Goal: Navigation & Orientation: Find specific page/section

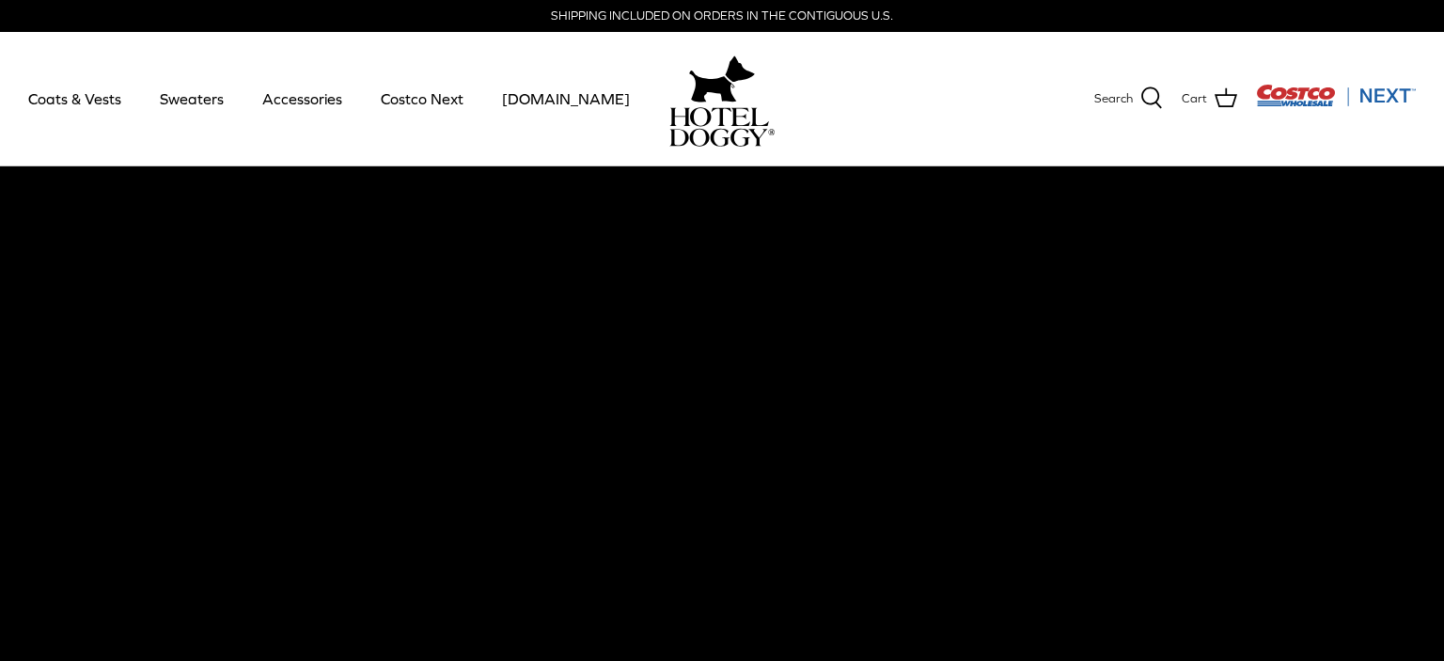
click at [178, 479] on video at bounding box center [722, 495] width 1444 height 658
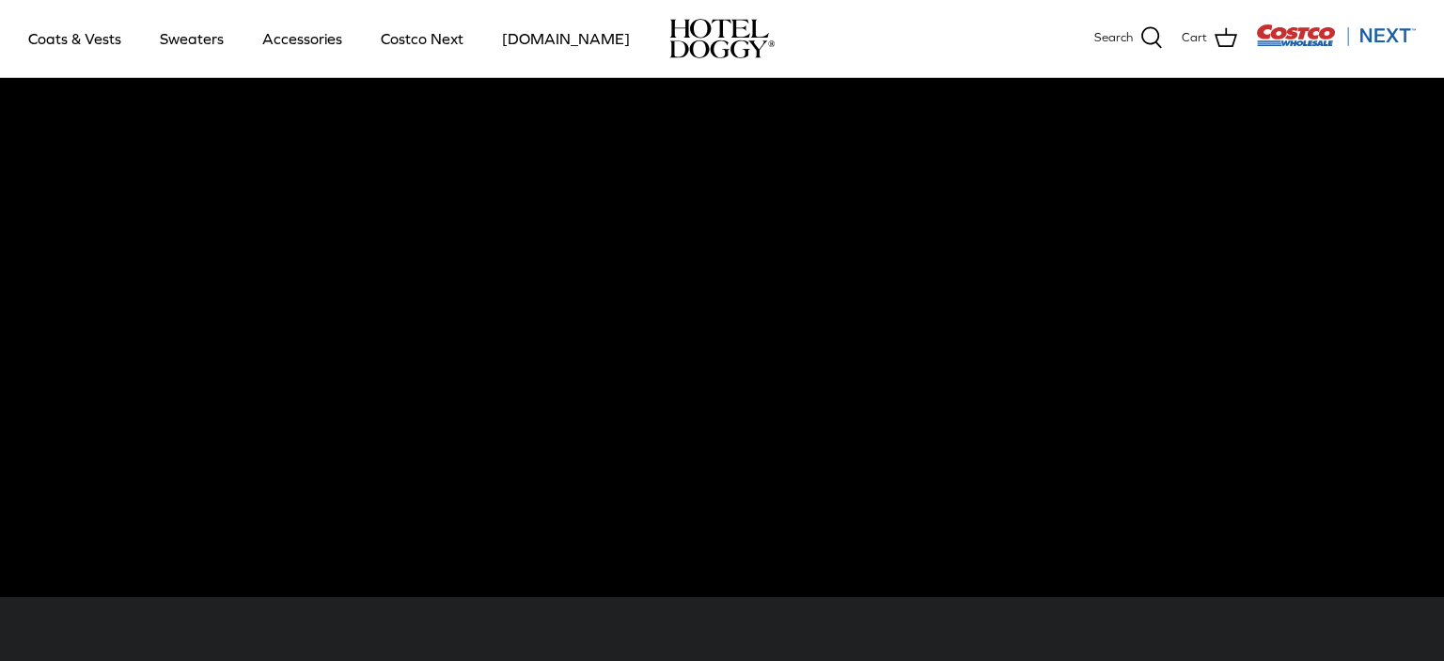
scroll to position [94, 0]
click at [306, 32] on link "Accessories" at bounding box center [302, 39] width 114 height 64
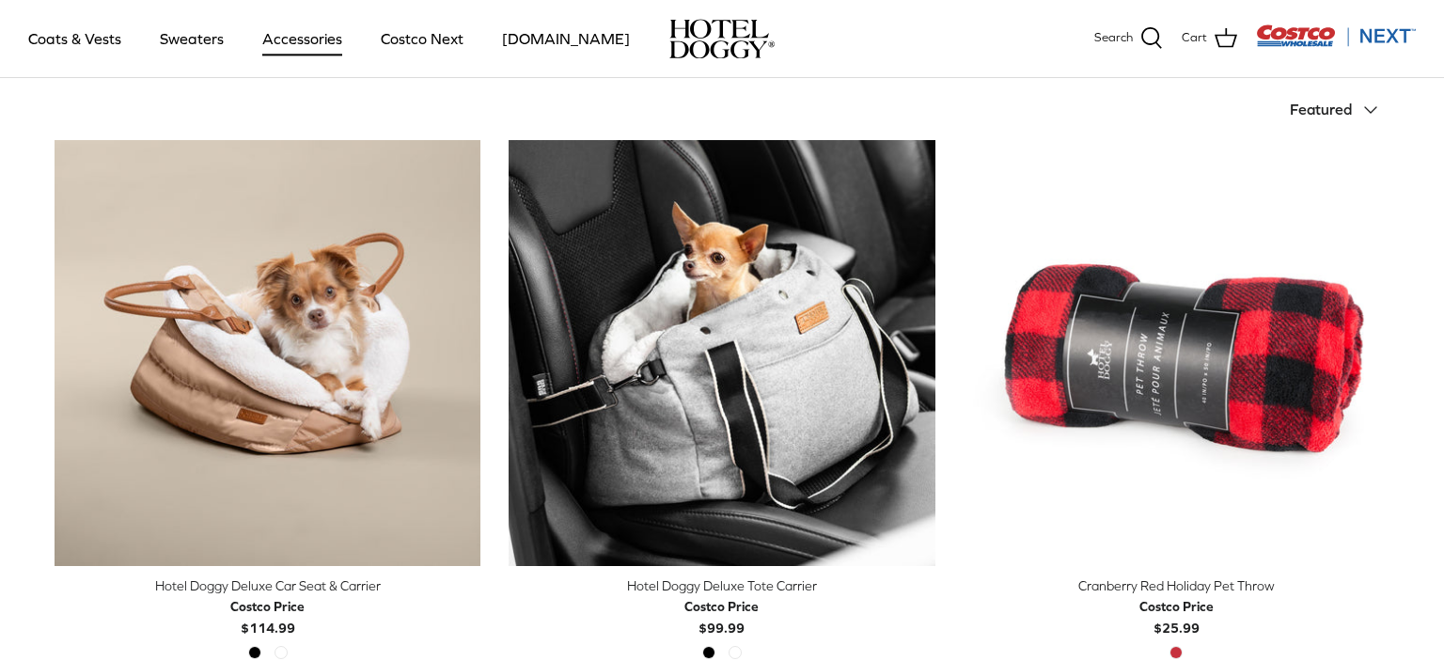
scroll to position [443, 0]
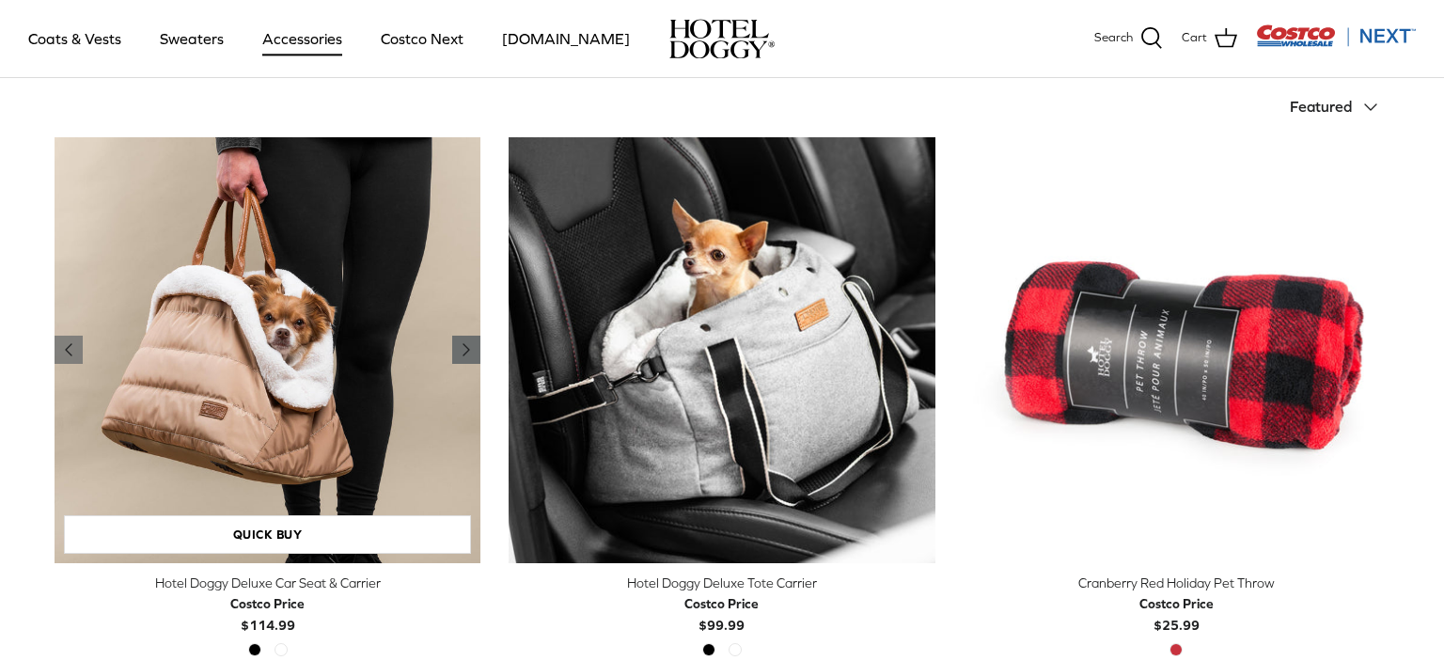
click at [469, 342] on icon "Right" at bounding box center [466, 349] width 23 height 23
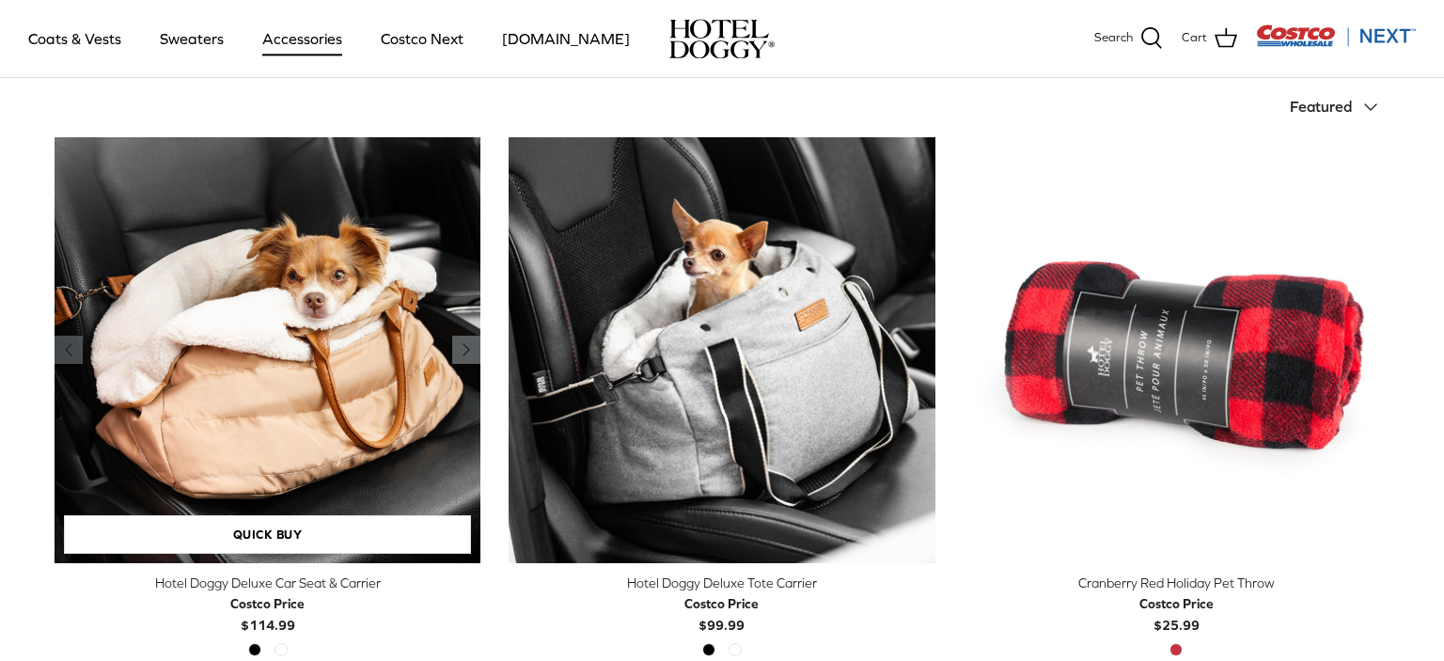
click at [469, 342] on icon "Right" at bounding box center [466, 349] width 23 height 23
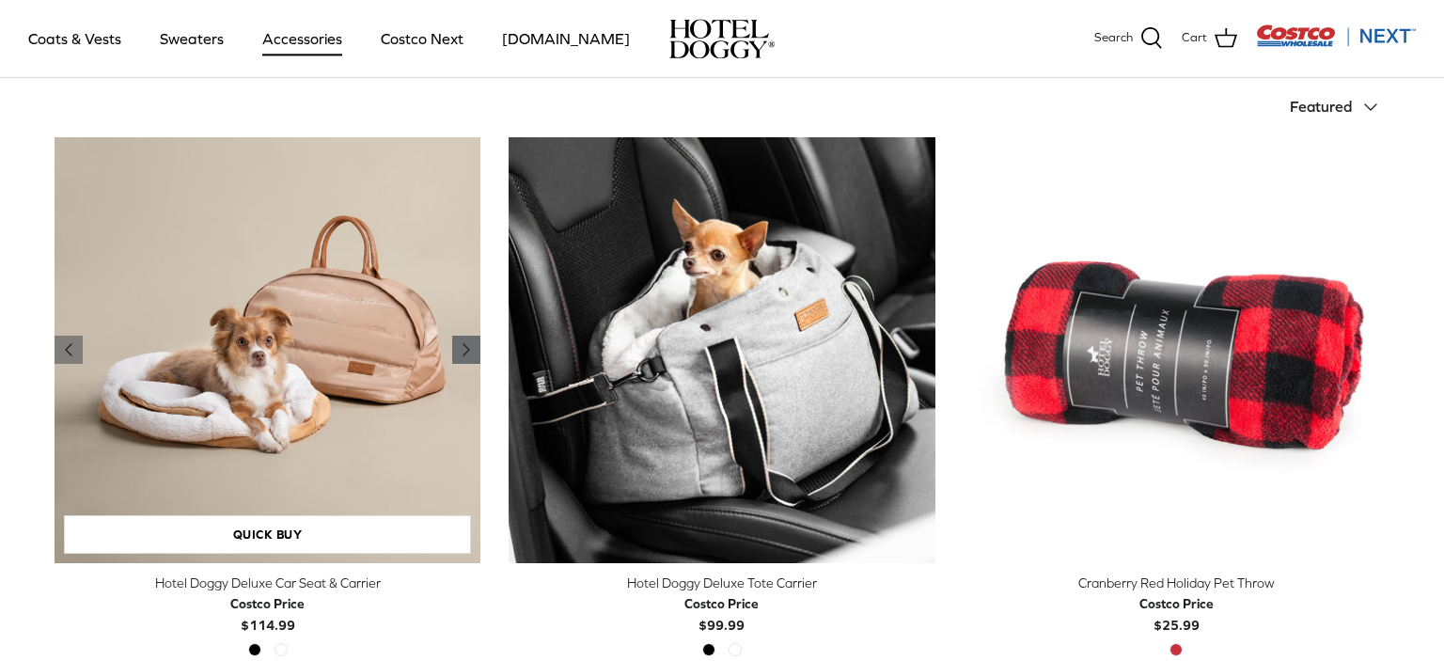
click at [469, 342] on icon "Right" at bounding box center [466, 349] width 23 height 23
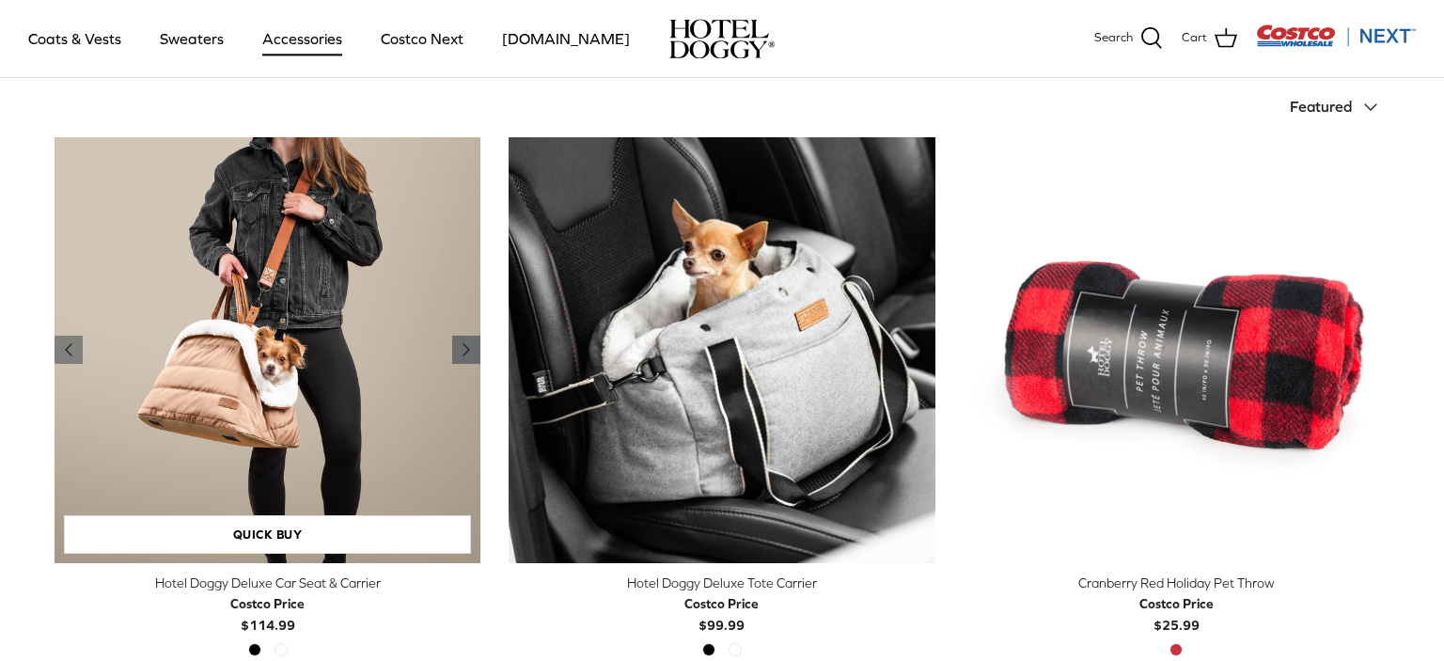
click at [469, 342] on icon "Right" at bounding box center [466, 349] width 23 height 23
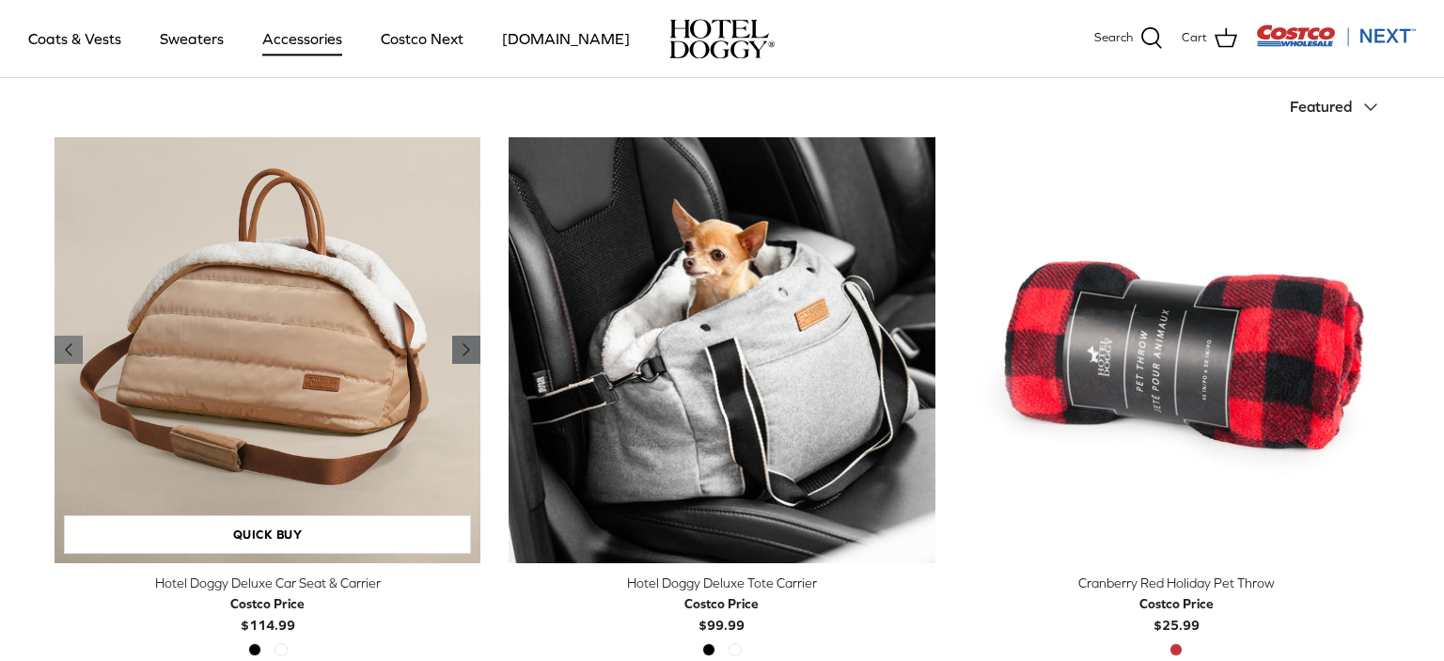
click at [469, 342] on icon "Right" at bounding box center [466, 349] width 23 height 23
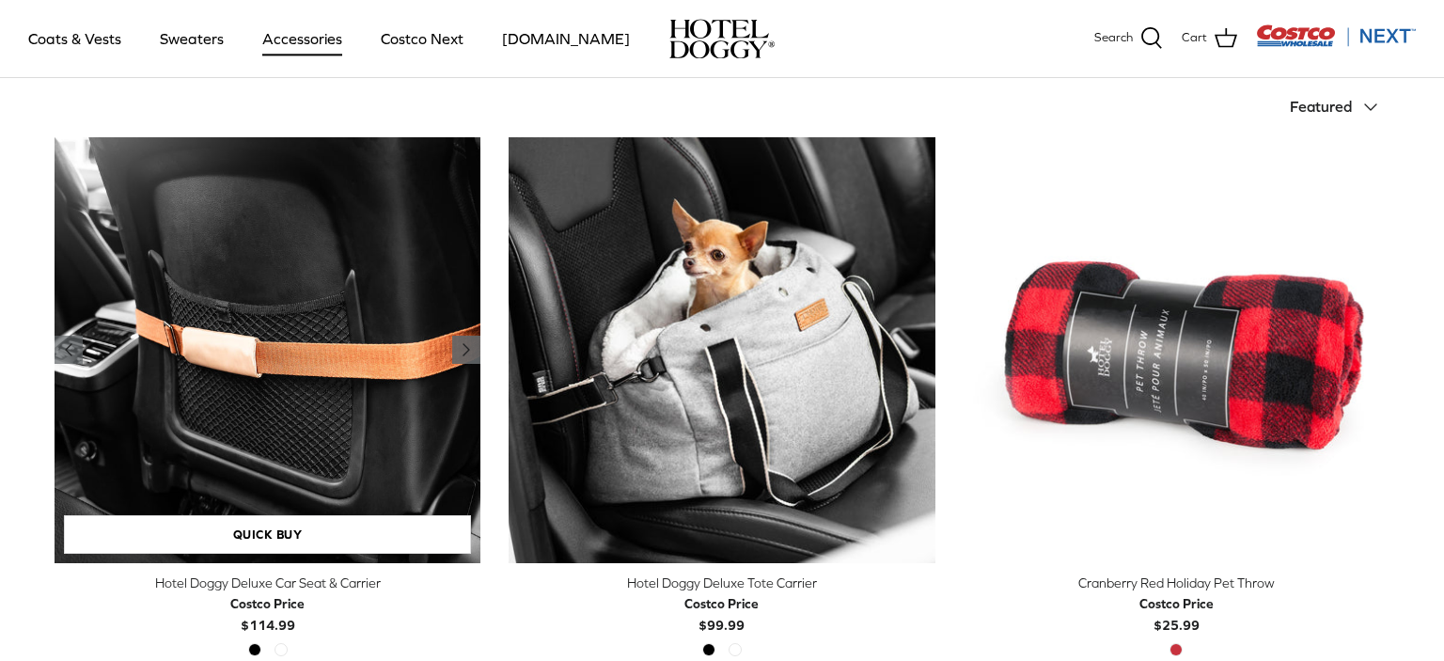
click at [469, 342] on icon "Right" at bounding box center [466, 349] width 23 height 23
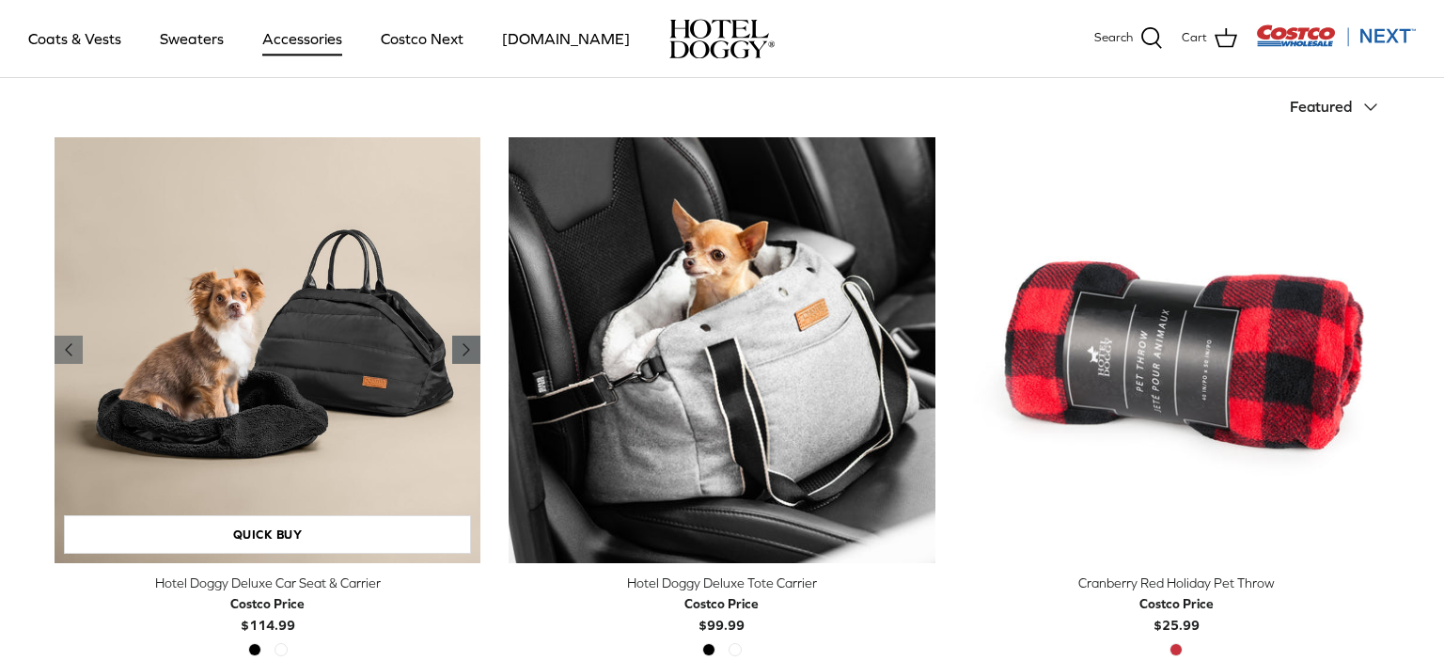
click at [469, 342] on icon "Right" at bounding box center [466, 349] width 23 height 23
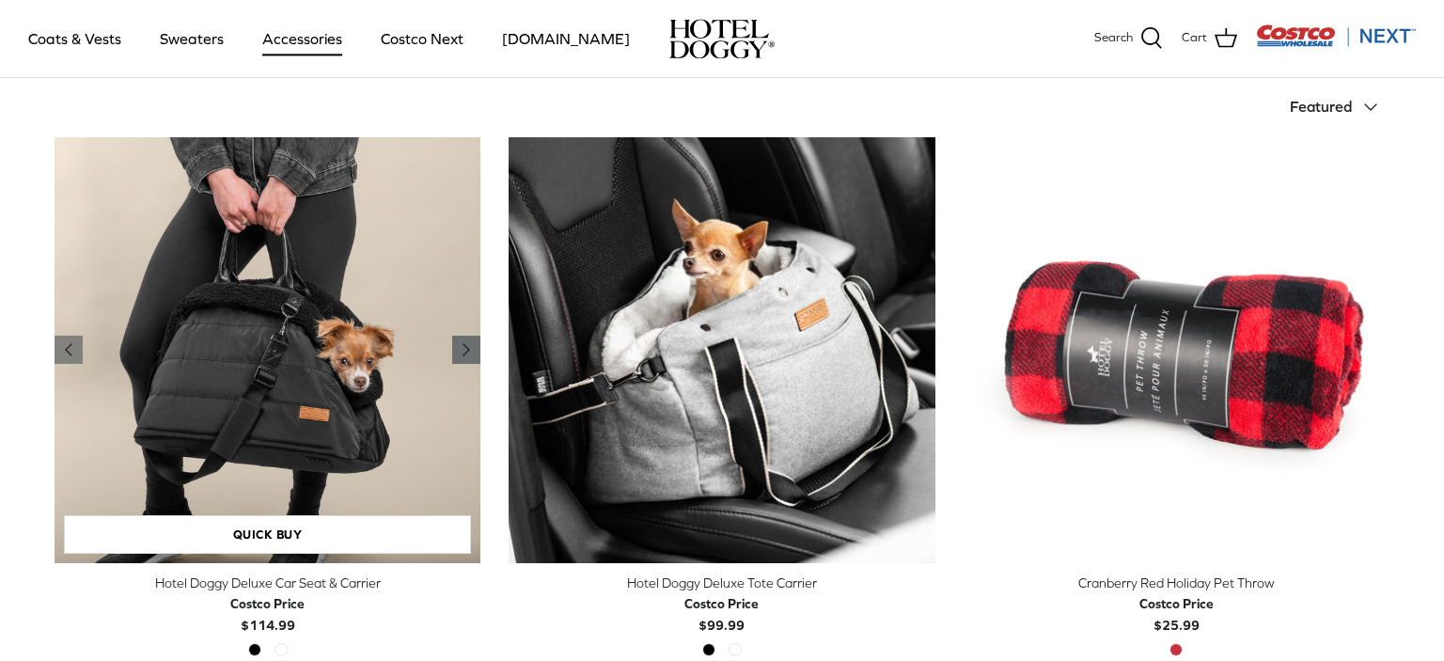
click at [469, 342] on icon "Right" at bounding box center [466, 349] width 23 height 23
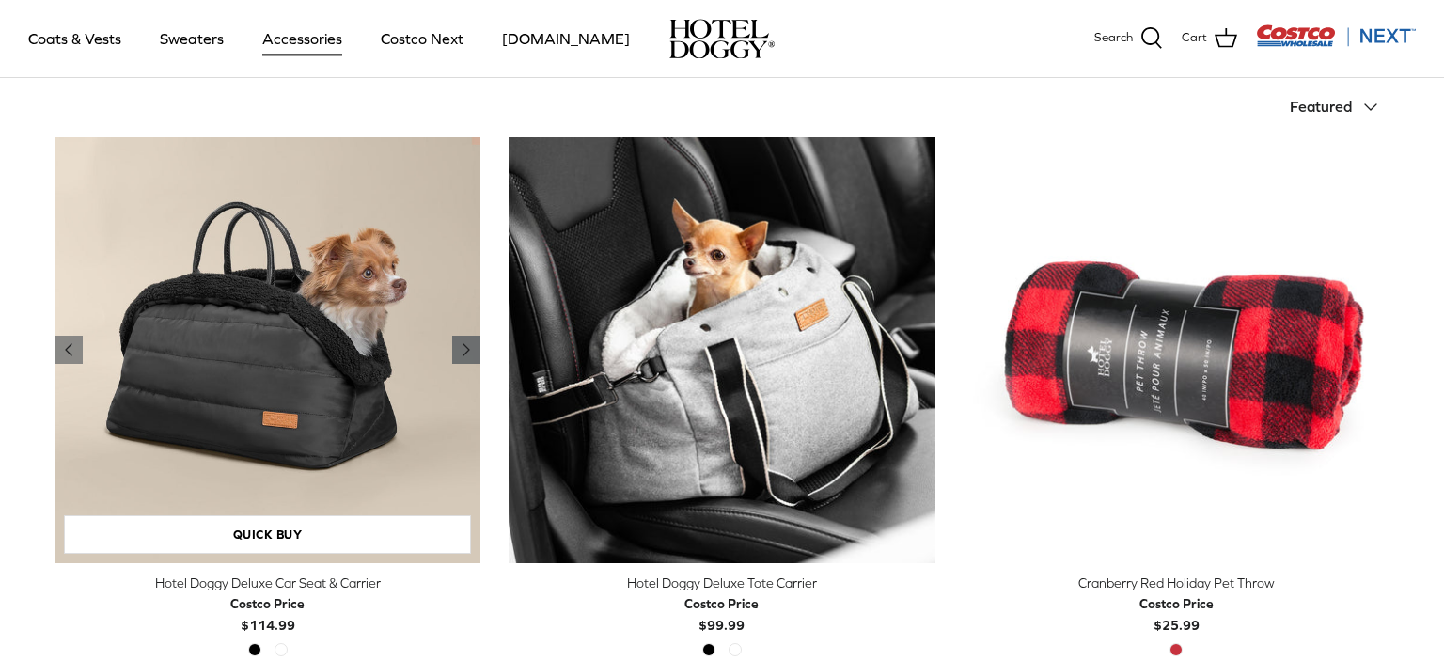
click at [469, 342] on icon "Right" at bounding box center [466, 349] width 23 height 23
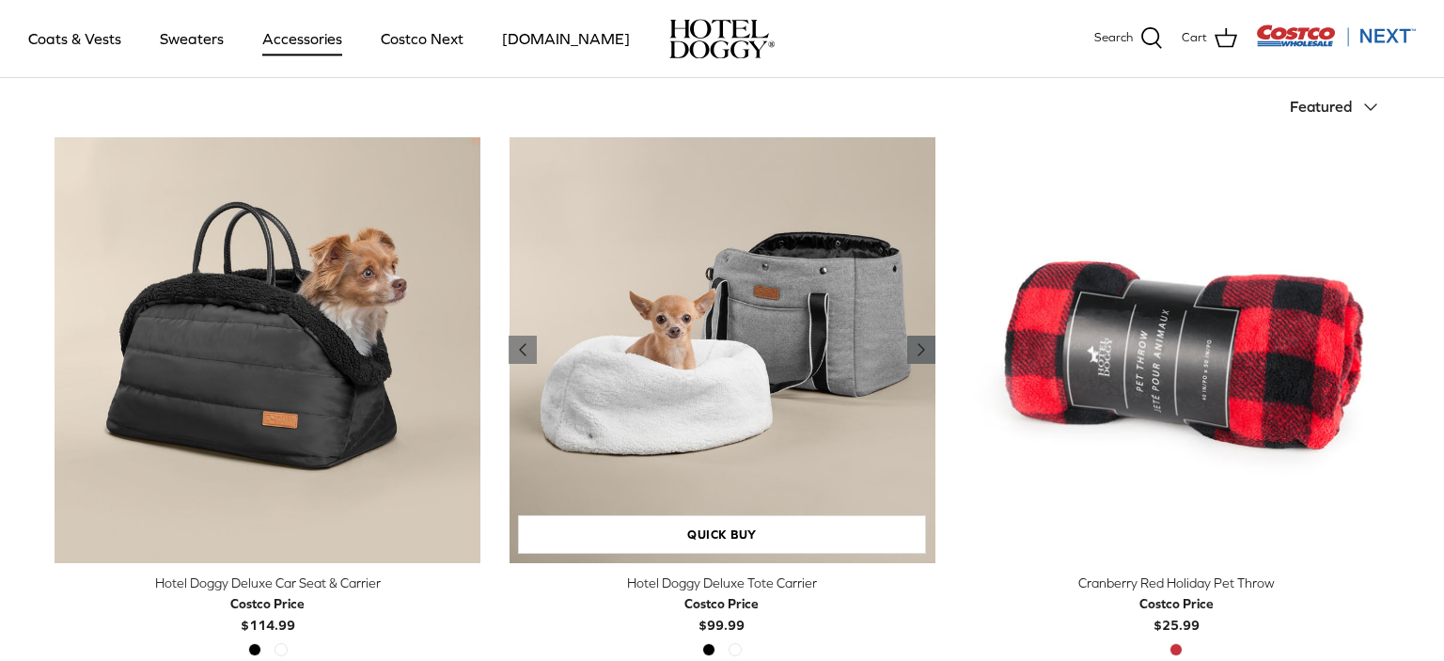
click at [920, 346] on polyline "Previous" at bounding box center [921, 349] width 6 height 11
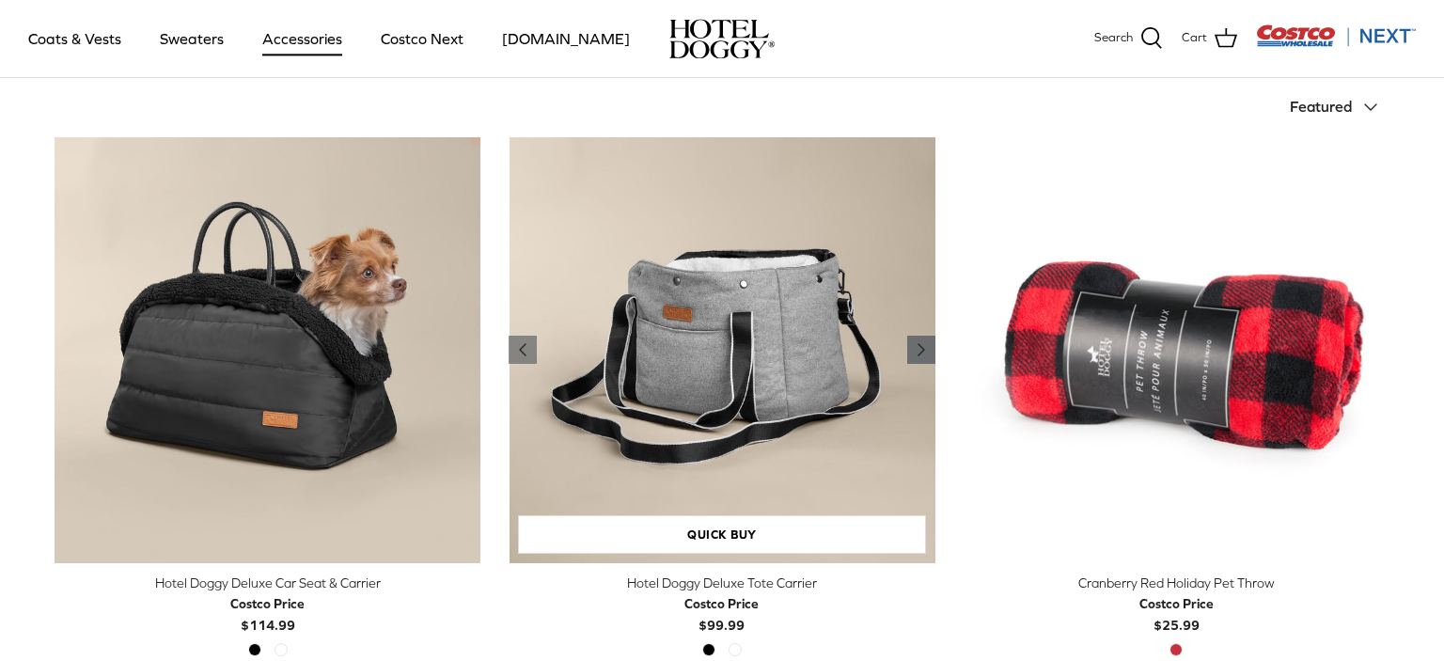
click at [920, 346] on polyline "Previous" at bounding box center [921, 349] width 6 height 11
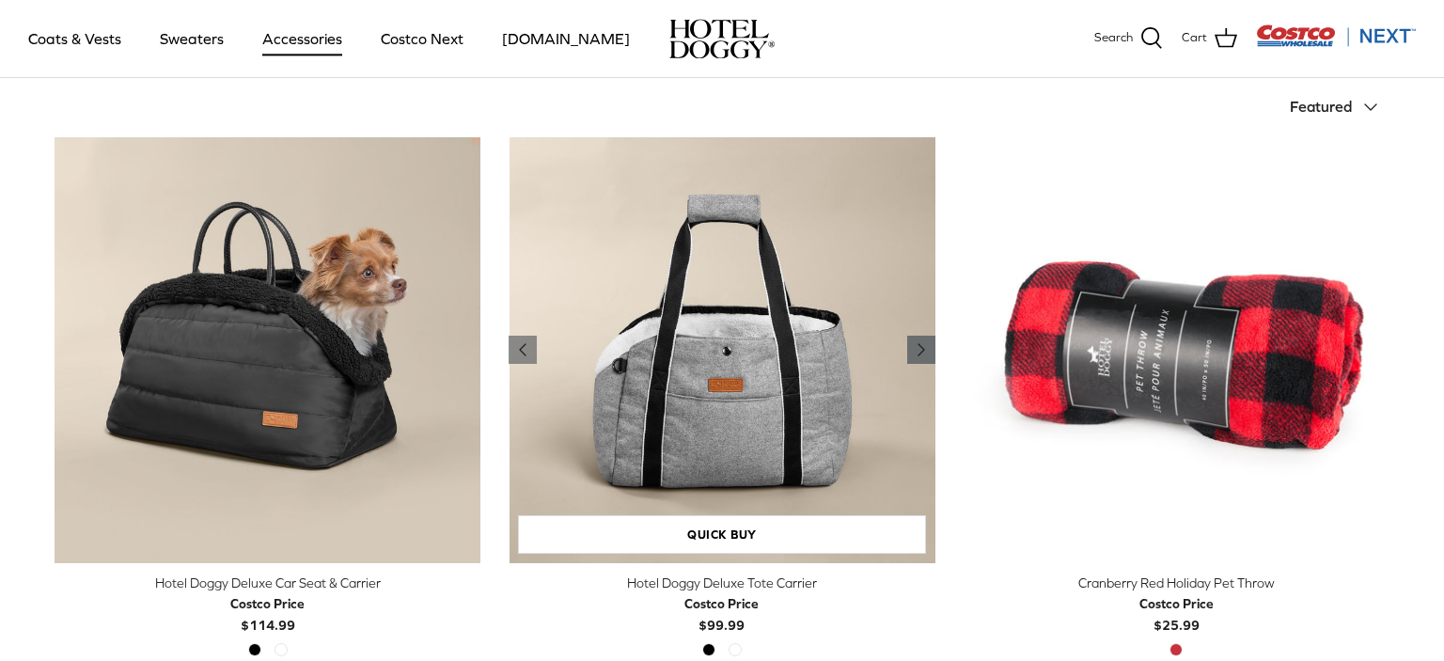
click at [920, 346] on polyline "Previous" at bounding box center [921, 349] width 6 height 11
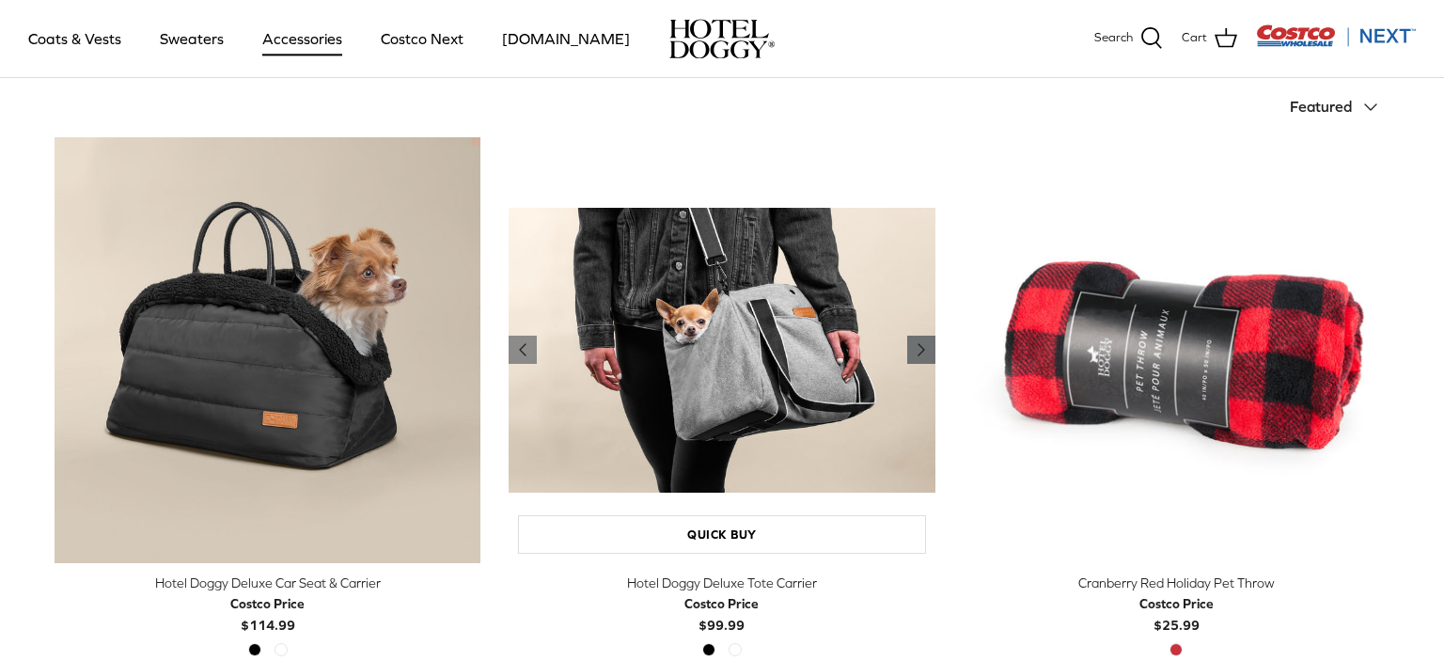
click at [920, 346] on polyline "Previous" at bounding box center [921, 349] width 6 height 11
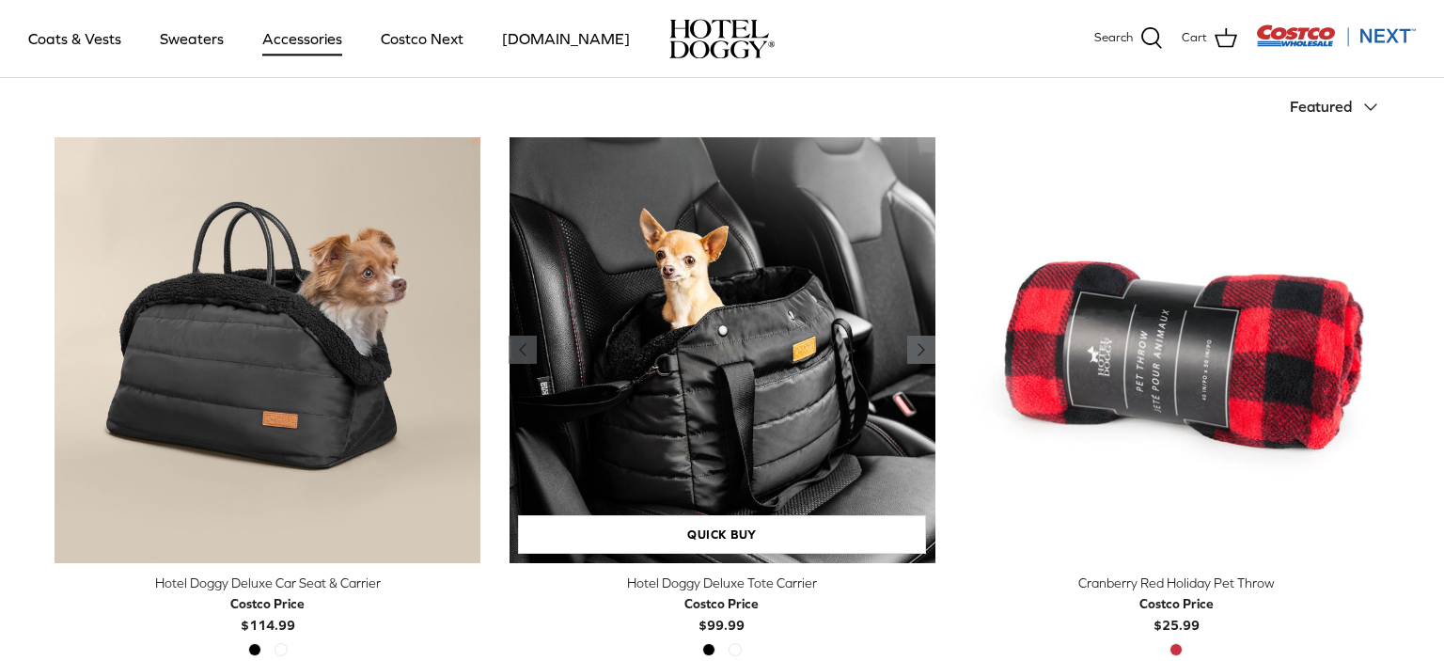
click at [920, 346] on polyline "Previous" at bounding box center [921, 349] width 6 height 11
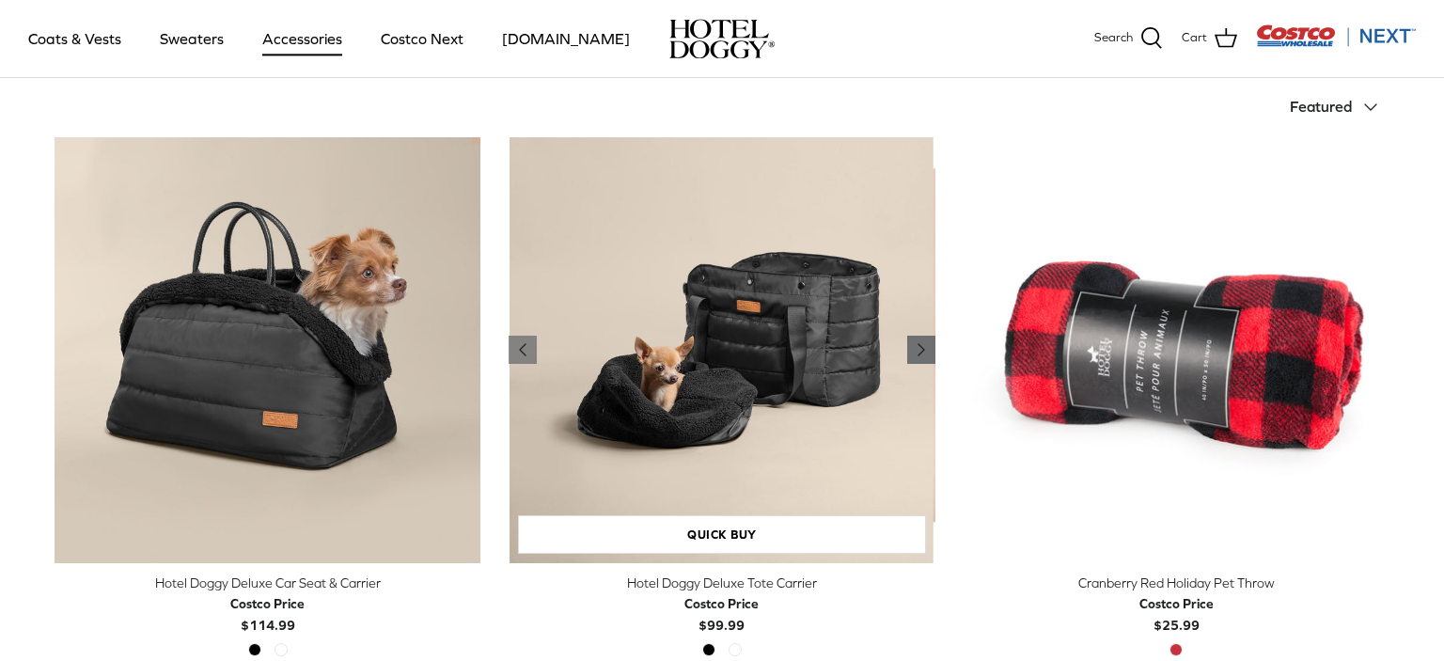
click at [920, 346] on polyline "Previous" at bounding box center [921, 349] width 6 height 11
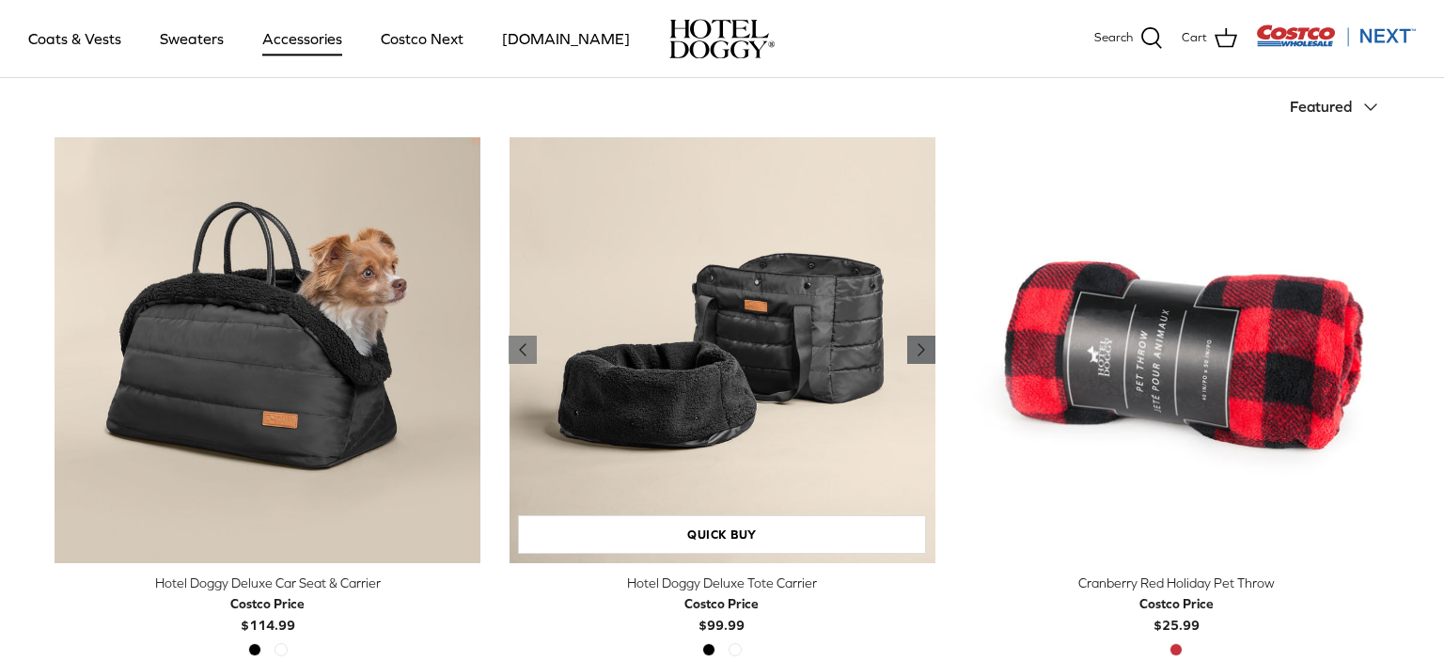
click at [920, 346] on polyline "Previous" at bounding box center [921, 349] width 6 height 11
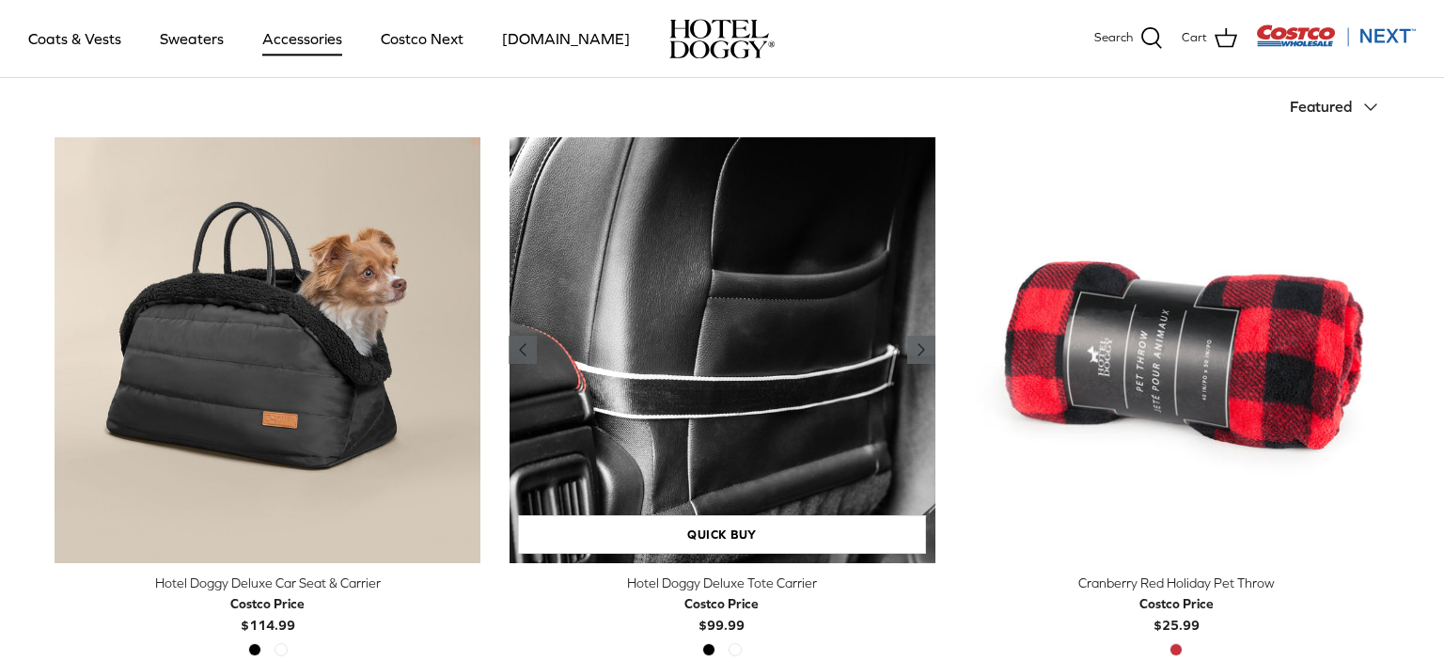
click at [920, 346] on polyline "Previous" at bounding box center [921, 349] width 6 height 11
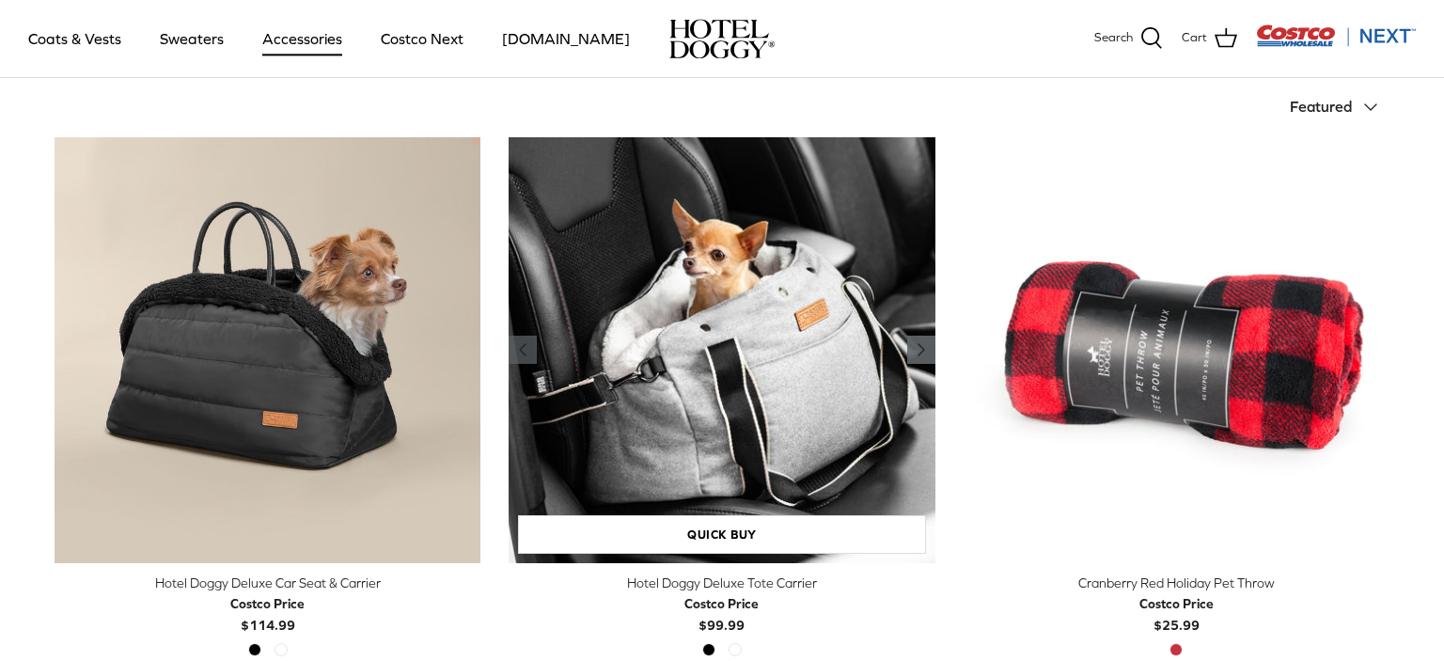
click at [920, 346] on polyline "Previous" at bounding box center [921, 349] width 6 height 11
